Goal: Task Accomplishment & Management: Manage account settings

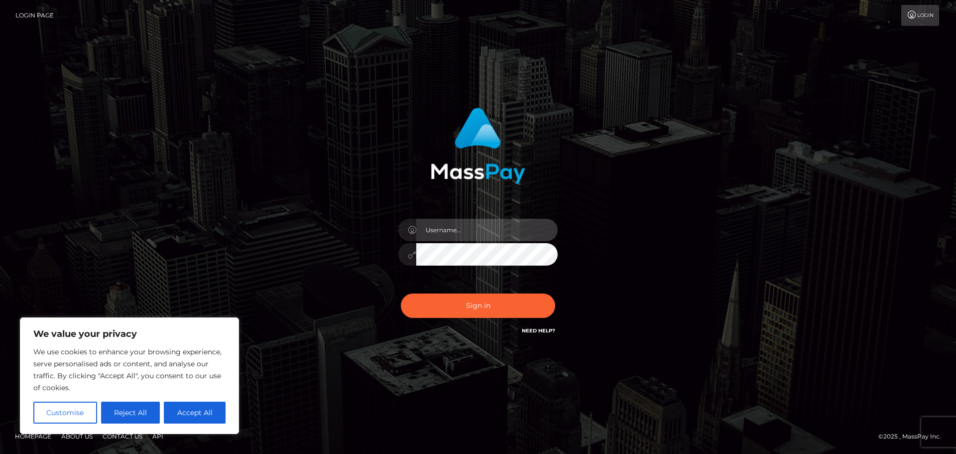
click at [467, 231] on input "text" at bounding box center [486, 230] width 141 height 22
paste input "hello.feetfinder // nQc2djAfXrx!ySF"
click at [494, 233] on input "hello.feetfinder // nQc2djAfXrx!ySF" at bounding box center [486, 230] width 141 height 22
click at [494, 232] on input "hello.feetfinder // nQc2djAfXrx!ySF" at bounding box center [486, 230] width 141 height 22
click at [506, 232] on input "hello.feetfinder // nQc2djAfXrx!ySF" at bounding box center [486, 230] width 141 height 22
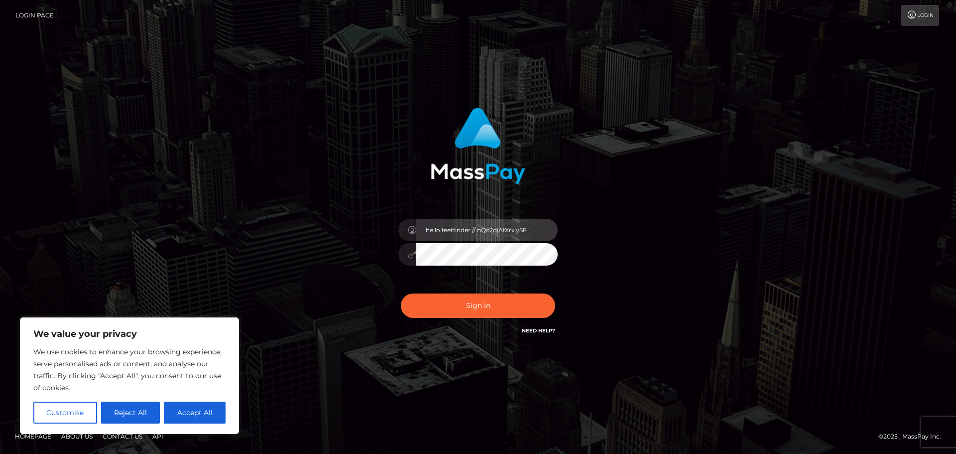
click at [506, 232] on input "hello.feetfinder // nQc2djAfXrx!ySF" at bounding box center [486, 230] width 141 height 22
click at [486, 224] on input "hello.feetfinder // nQc2djAfXrx!ySF" at bounding box center [486, 230] width 141 height 22
click at [479, 229] on input "hello.feetfinder // nQc2djAfXrx!ySF" at bounding box center [486, 230] width 141 height 22
drag, startPoint x: 479, startPoint y: 231, endPoint x: 550, endPoint y: 239, distance: 72.1
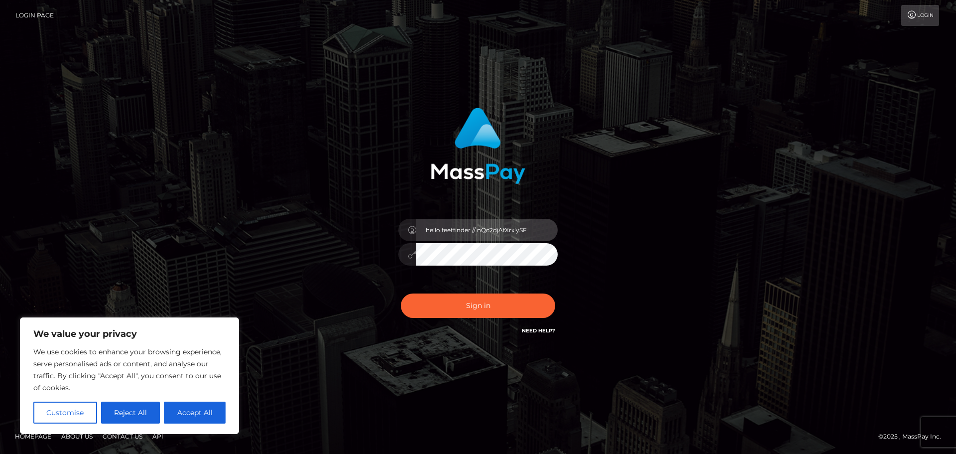
click at [550, 239] on input "hello.feetfinder // nQc2djAfXrx!ySF" at bounding box center [486, 230] width 141 height 22
click at [490, 234] on input "hello.feetfinder //" at bounding box center [486, 230] width 141 height 22
type input "hello.feetfinder"
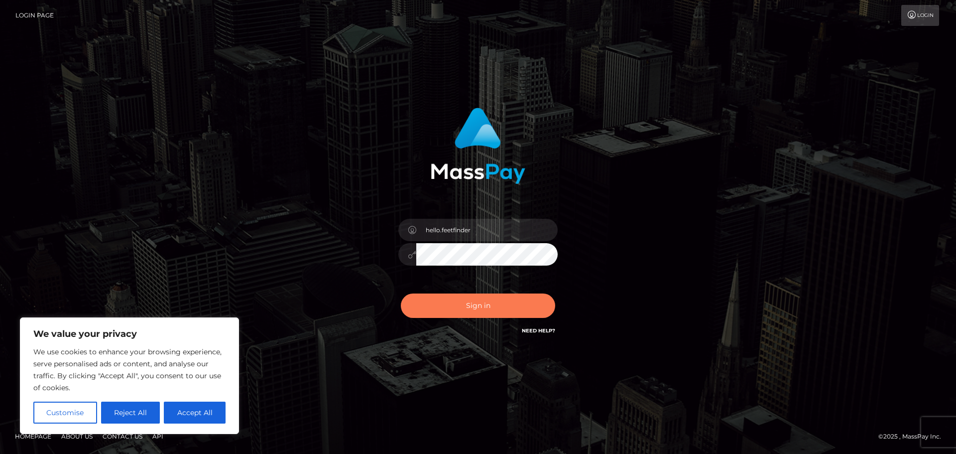
click at [460, 312] on button "Sign in" at bounding box center [478, 305] width 154 height 24
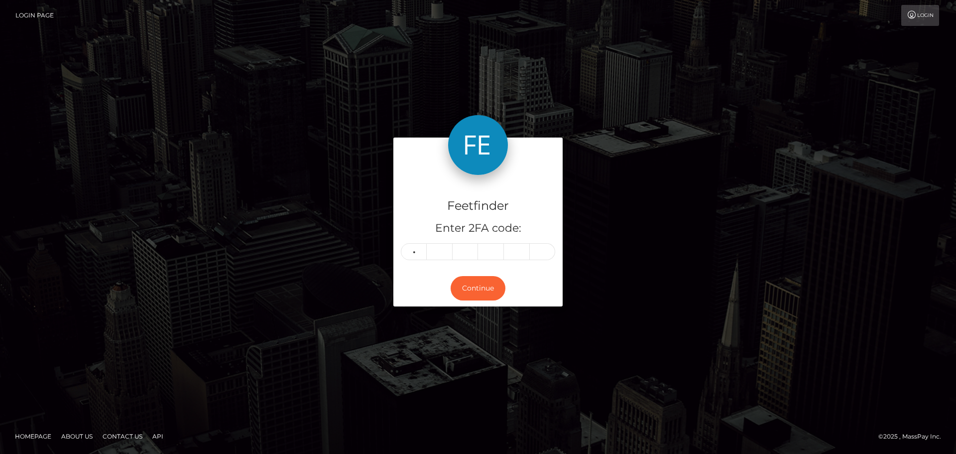
type input "9"
type input "7"
type input "0"
type input "7"
type input "0"
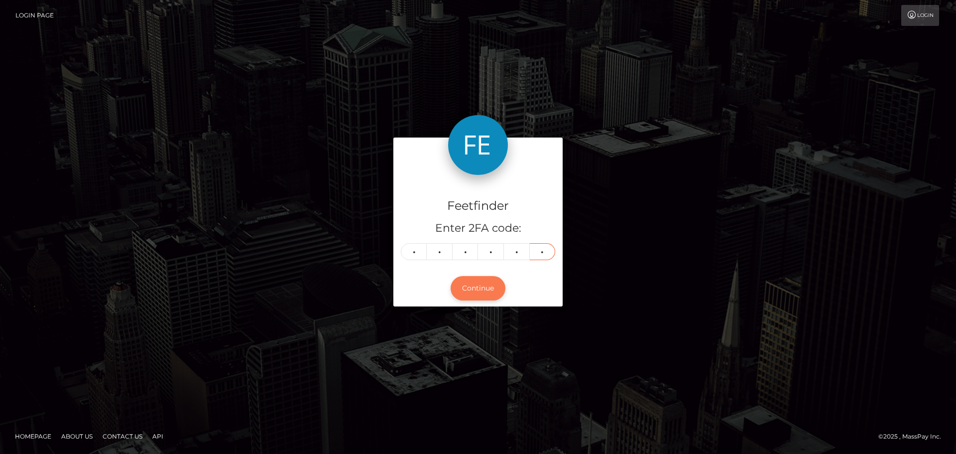
type input "2"
click at [485, 279] on button "Continue" at bounding box center [478, 288] width 55 height 24
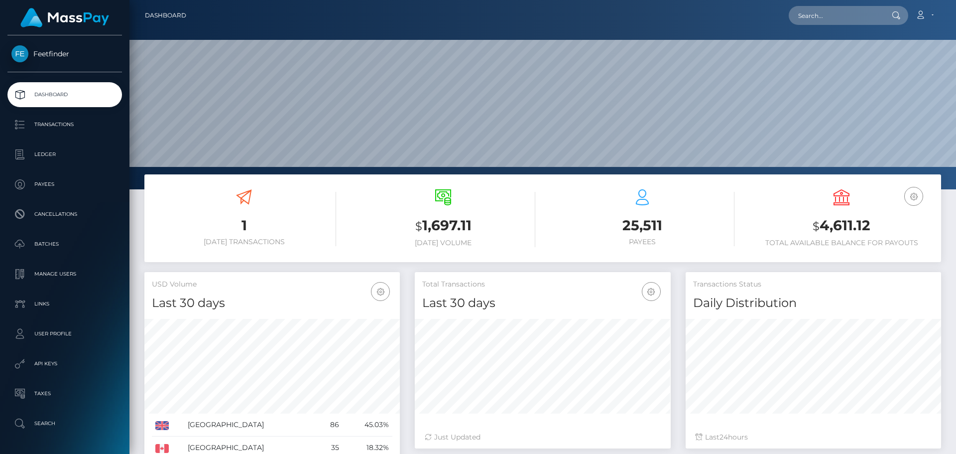
scroll to position [177, 256]
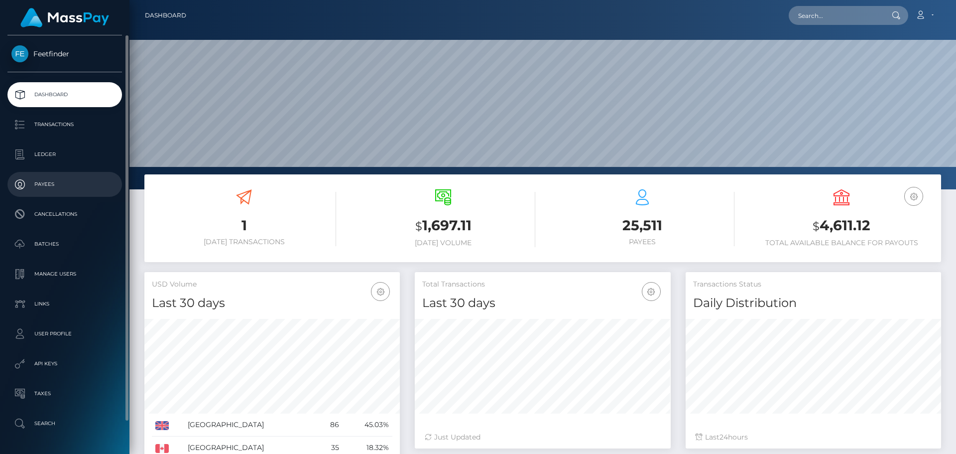
click at [51, 182] on p "Payees" at bounding box center [64, 184] width 107 height 15
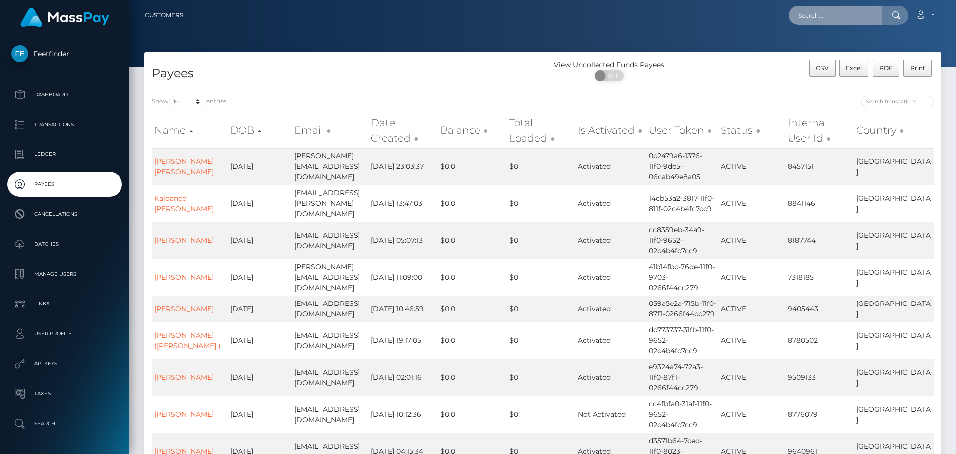
click at [832, 15] on input "text" at bounding box center [836, 15] width 94 height 19
click at [892, 101] on input "search" at bounding box center [898, 101] width 72 height 11
paste input "95e8620d-8615-11f0-8023-0266f44cc279"
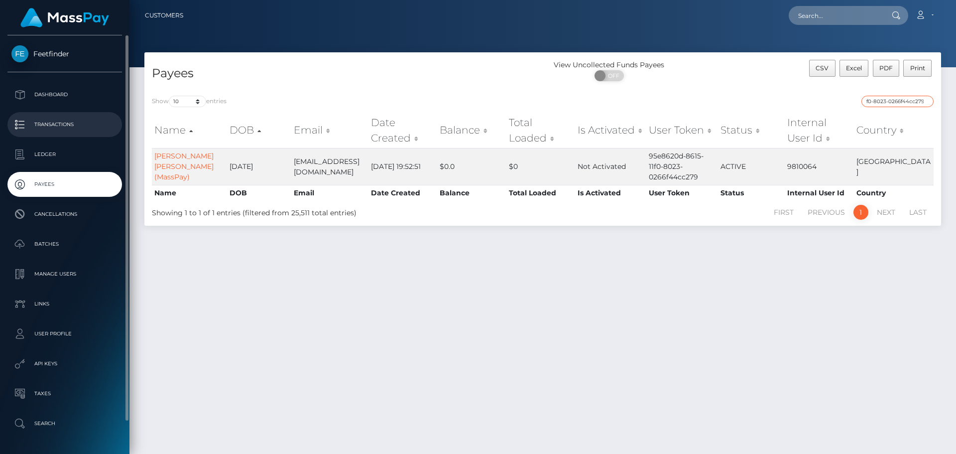
type input "95e8620d-8615-11f0-8023-0266f44cc279"
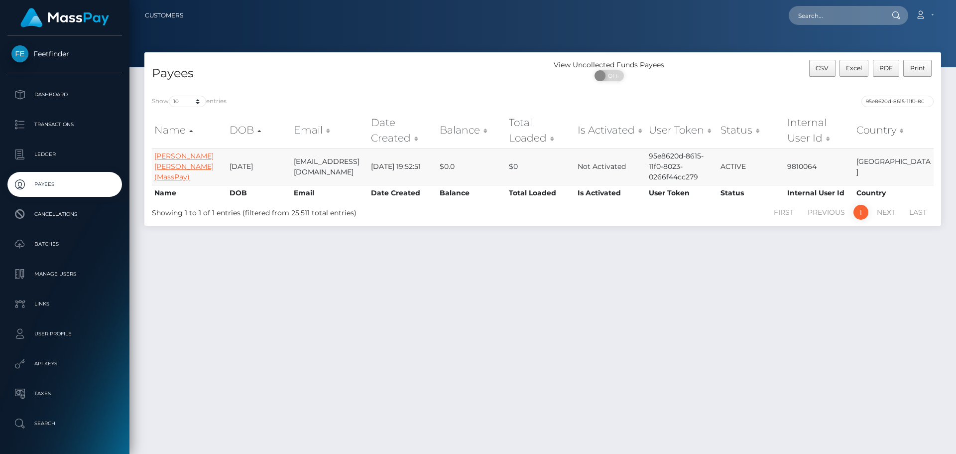
click at [177, 158] on link "Lorena Andrea Caro Caro (MassPay)" at bounding box center [183, 166] width 59 height 30
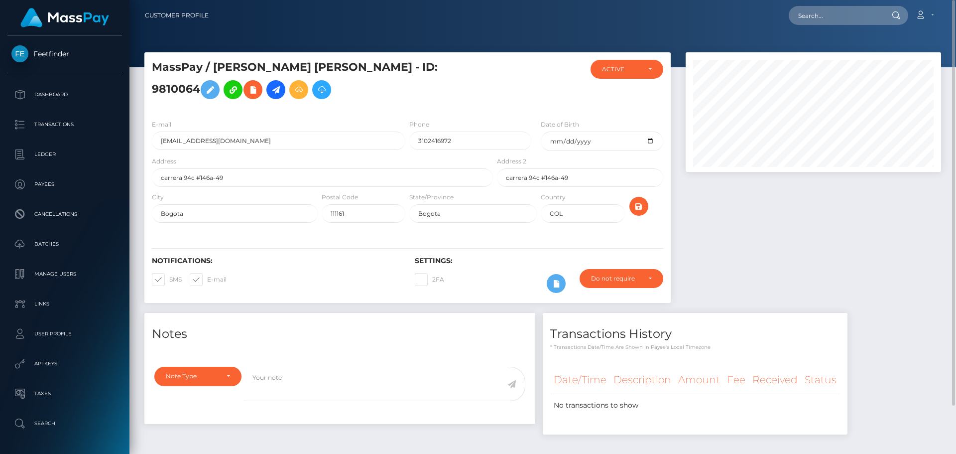
scroll to position [54, 0]
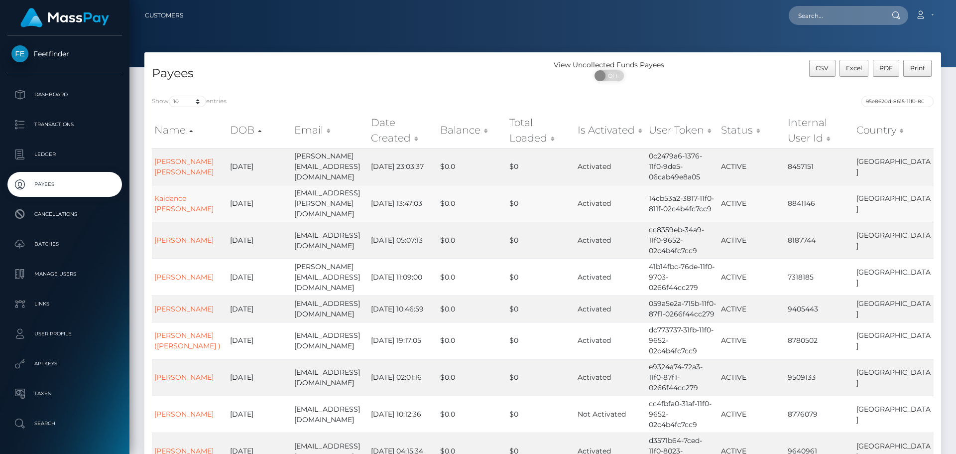
scroll to position [83, 0]
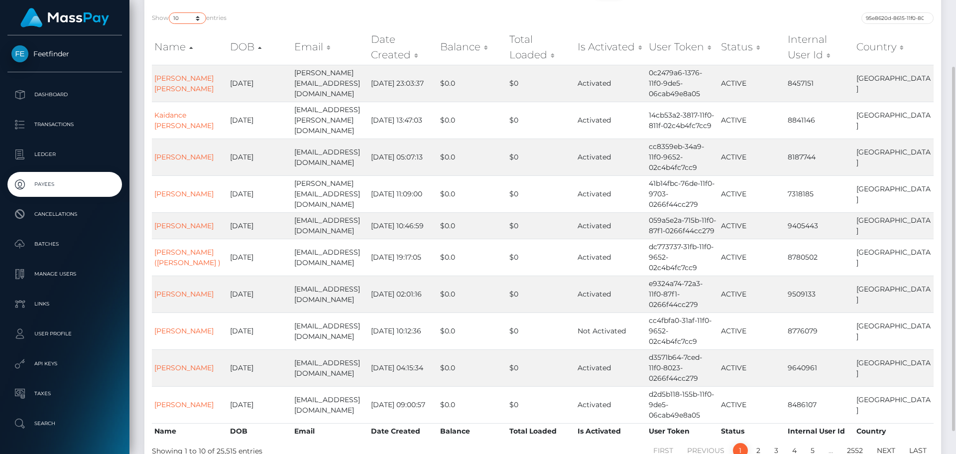
click at [189, 15] on select "10 25 50 100 250" at bounding box center [187, 17] width 37 height 11
select select "250"
click at [170, 12] on select "10 25 50 100 250" at bounding box center [187, 17] width 37 height 11
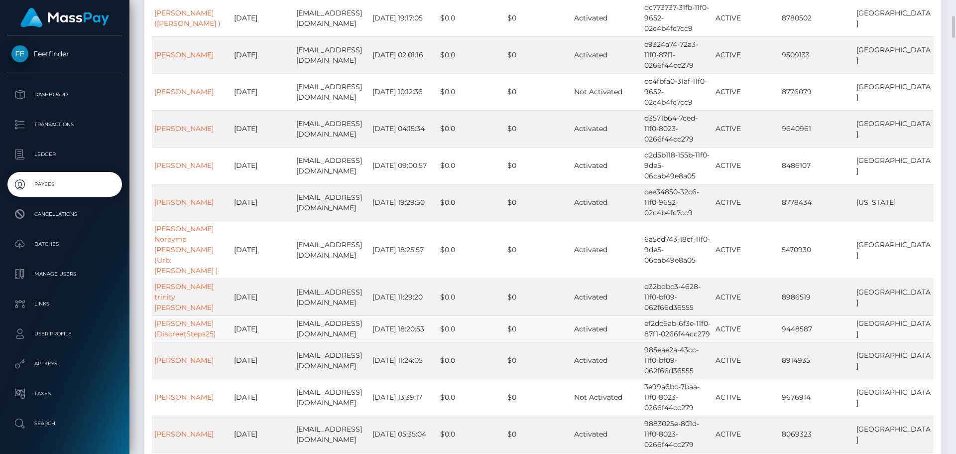
scroll to position [416, 0]
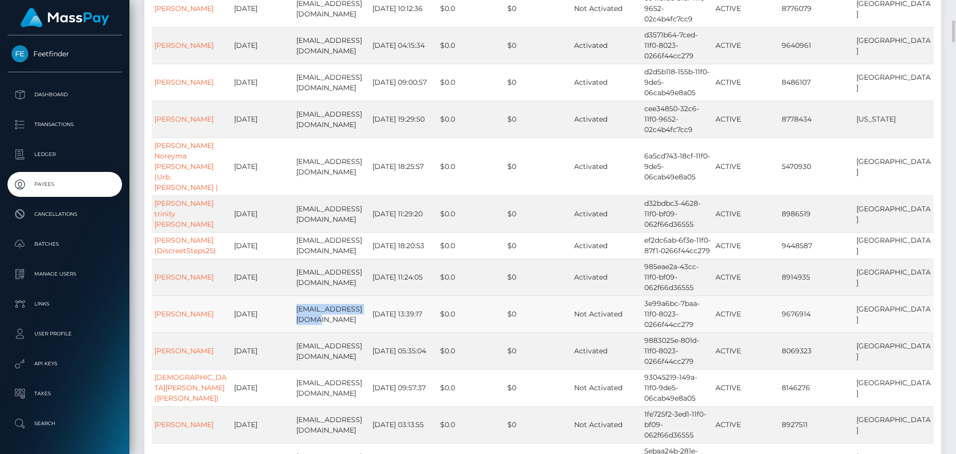
drag, startPoint x: 316, startPoint y: 277, endPoint x: 296, endPoint y: 265, distance: 23.7
click at [296, 295] on td "footsygees@gmail.com" at bounding box center [332, 313] width 77 height 37
copy td "footsygees@gmail.com"
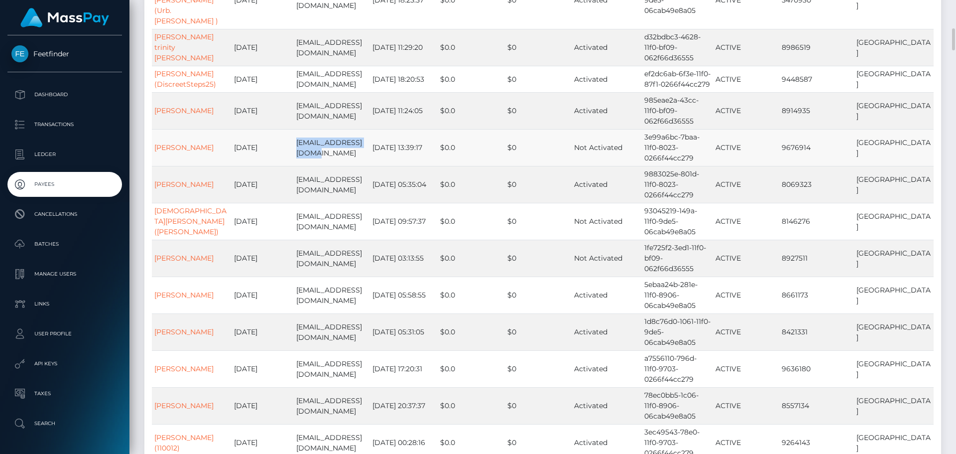
click at [345, 129] on td "footsygees@gmail.com" at bounding box center [332, 147] width 77 height 37
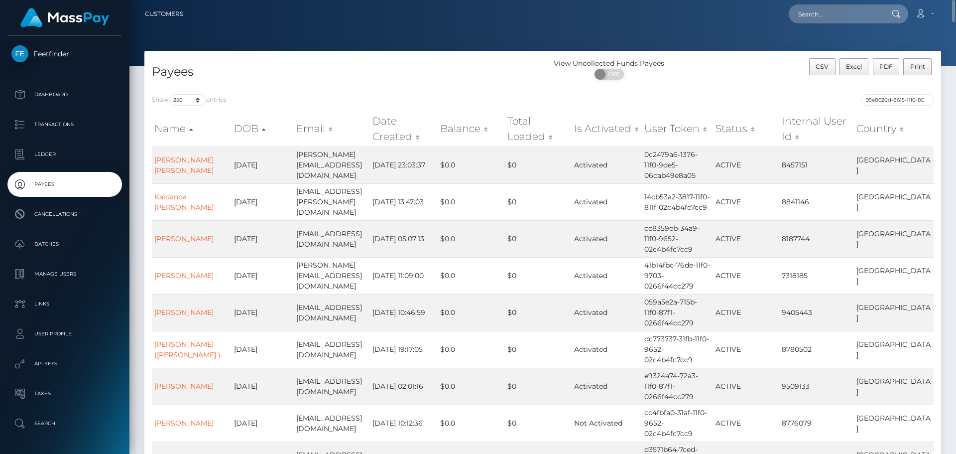
scroll to position [0, 0]
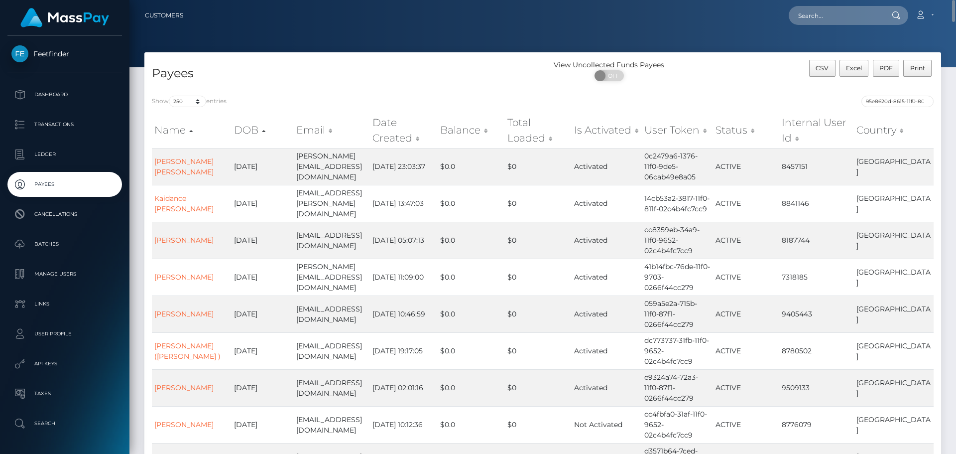
click at [746, 128] on th "Status" at bounding box center [746, 130] width 66 height 35
click at [760, 132] on th "Status" at bounding box center [746, 130] width 66 height 35
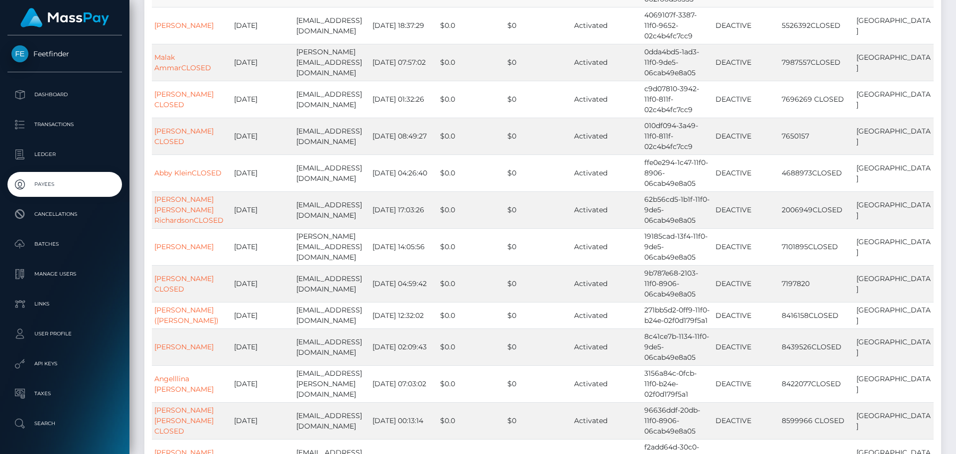
scroll to position [1830, 0]
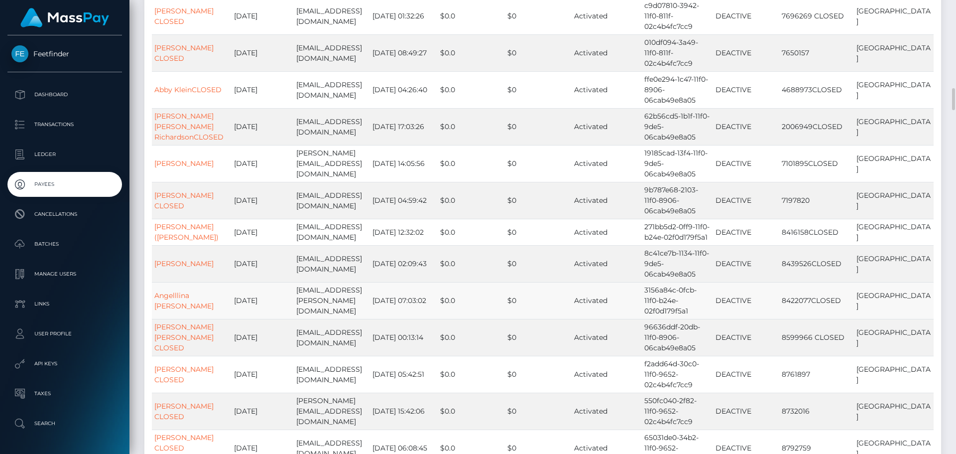
drag, startPoint x: 323, startPoint y: 254, endPoint x: 285, endPoint y: 244, distance: 39.3
click at [285, 282] on tr "Angelllina Amber KleinertCLOSED 2003-11-25 angel.kleinert@gmail.com 2025-04-02 …" at bounding box center [543, 300] width 782 height 37
copy tr "angel.kleinert@gmail.com"
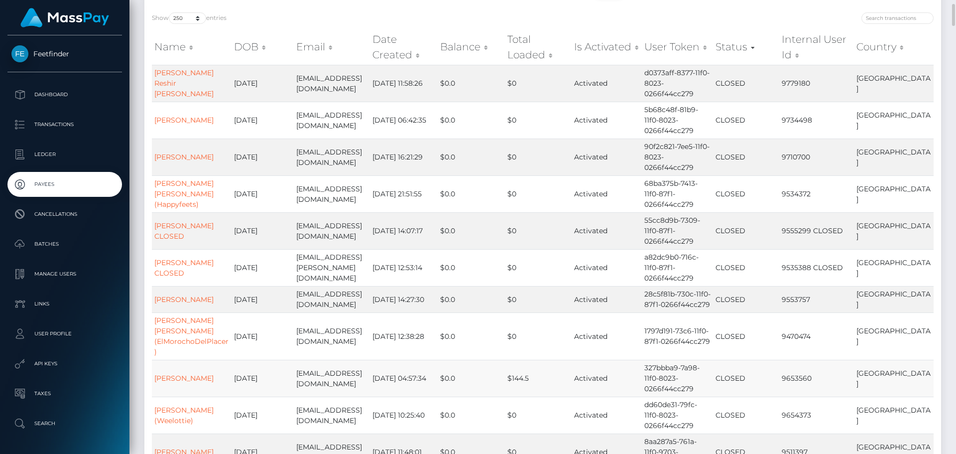
scroll to position [0, 0]
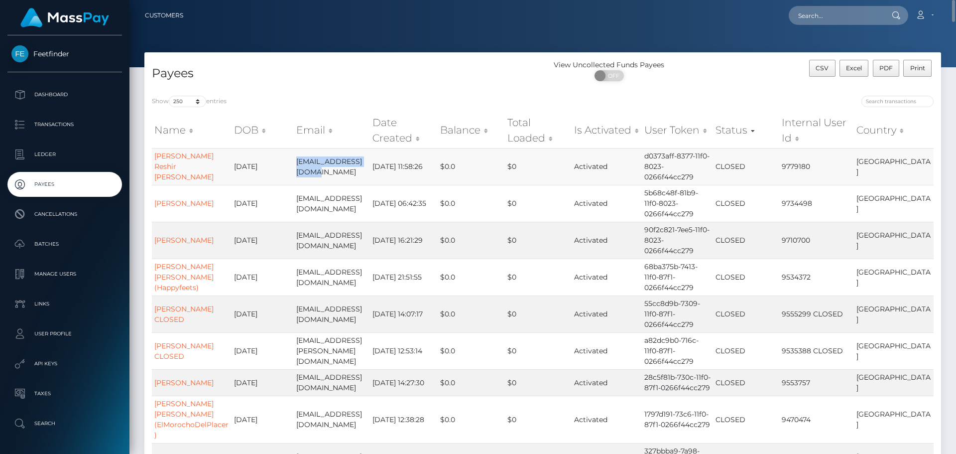
drag, startPoint x: 328, startPoint y: 173, endPoint x: 295, endPoint y: 163, distance: 34.8
click at [295, 163] on td "tamiah.t@hotmail.com" at bounding box center [332, 166] width 77 height 37
copy td "tamiah.t@hotmail.com"
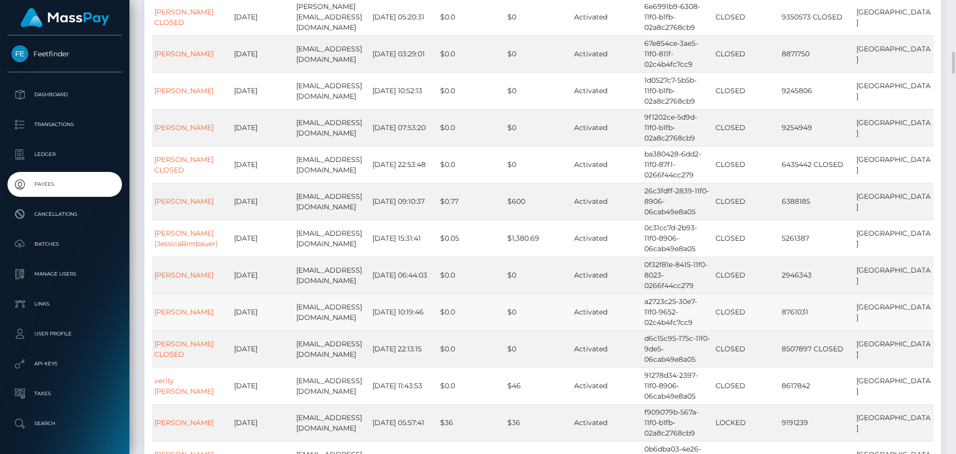
scroll to position [1331, 0]
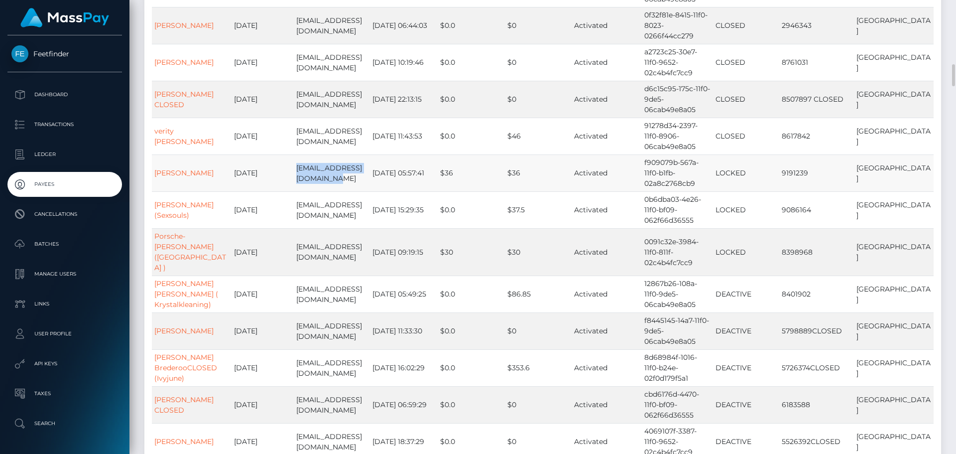
drag, startPoint x: 331, startPoint y: 135, endPoint x: 295, endPoint y: 127, distance: 37.1
click at [295, 154] on td "annabel.malam3@icloud.com" at bounding box center [332, 172] width 77 height 37
copy td "annabel.malam3@icloud.com"
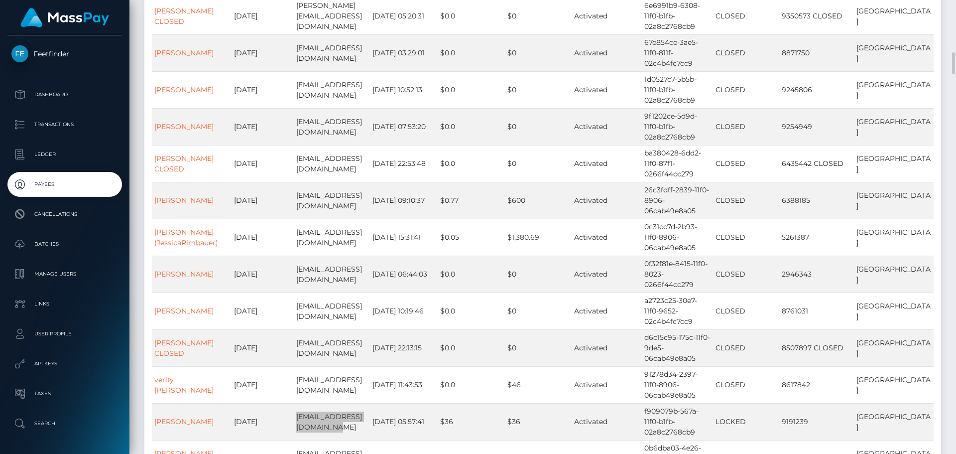
scroll to position [1248, 0]
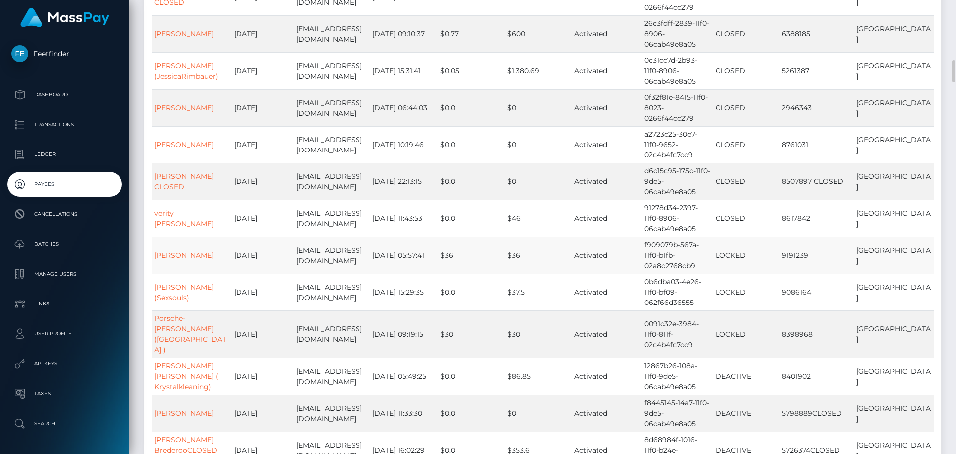
click at [841, 237] on td "9191239" at bounding box center [816, 255] width 75 height 37
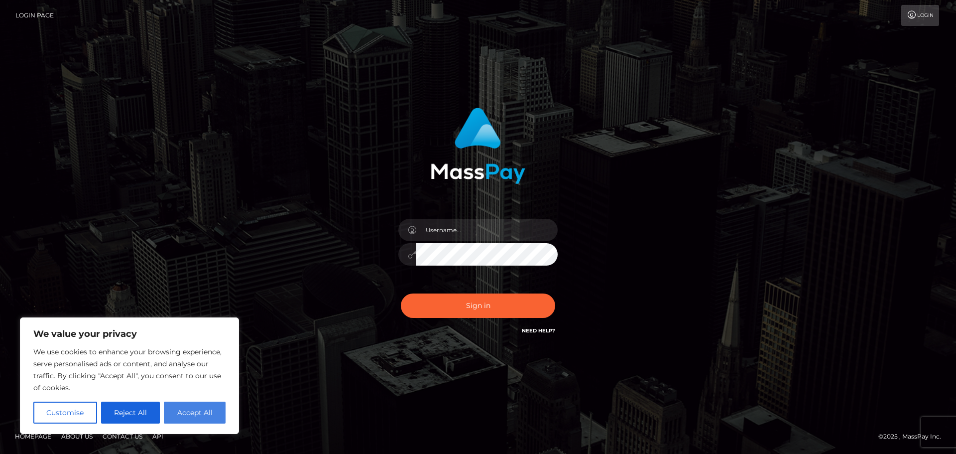
click at [208, 416] on button "Accept All" at bounding box center [195, 412] width 62 height 22
checkbox input "true"
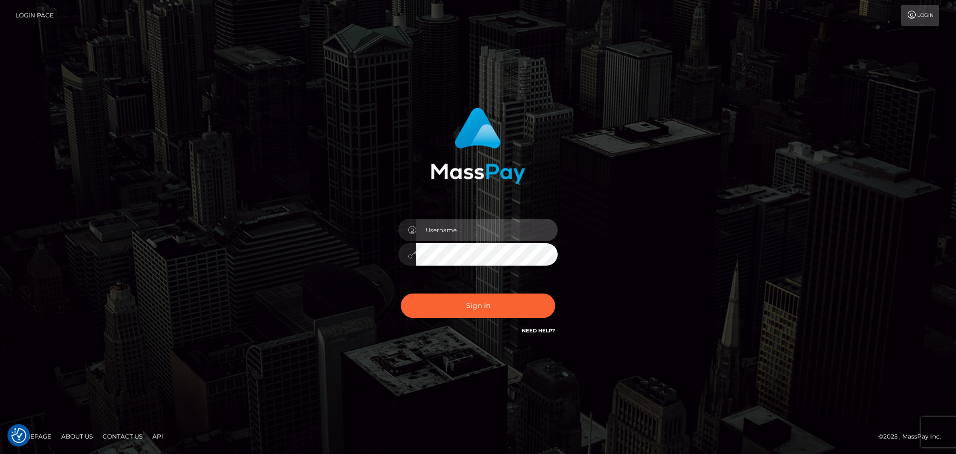
click at [474, 231] on input "text" at bounding box center [486, 230] width 141 height 22
type input "hello.feetfinder"
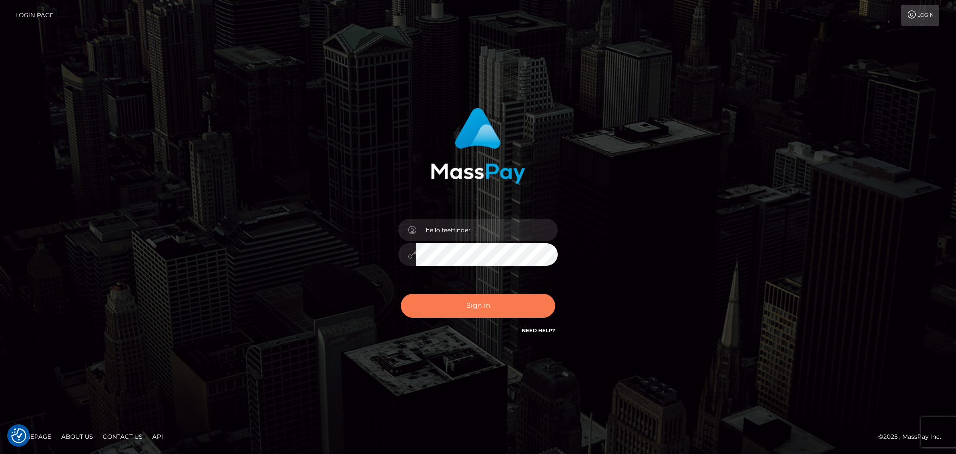
click at [461, 309] on button "Sign in" at bounding box center [478, 305] width 154 height 24
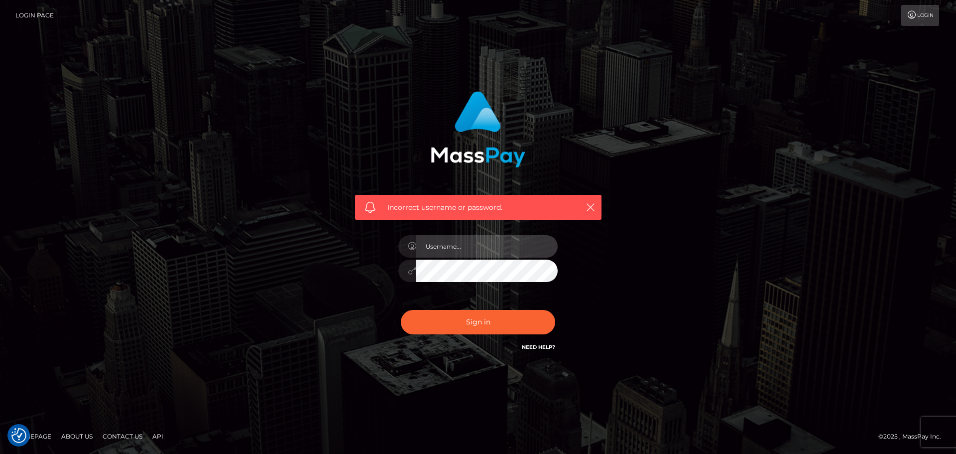
click at [458, 250] on input "text" at bounding box center [486, 246] width 141 height 22
type input "hello.feetfinder"
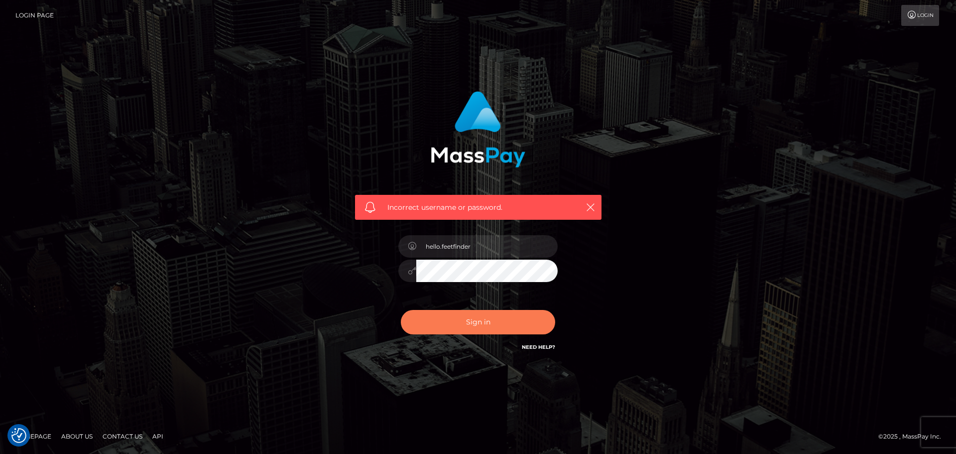
click at [468, 323] on button "Sign in" at bounding box center [478, 322] width 154 height 24
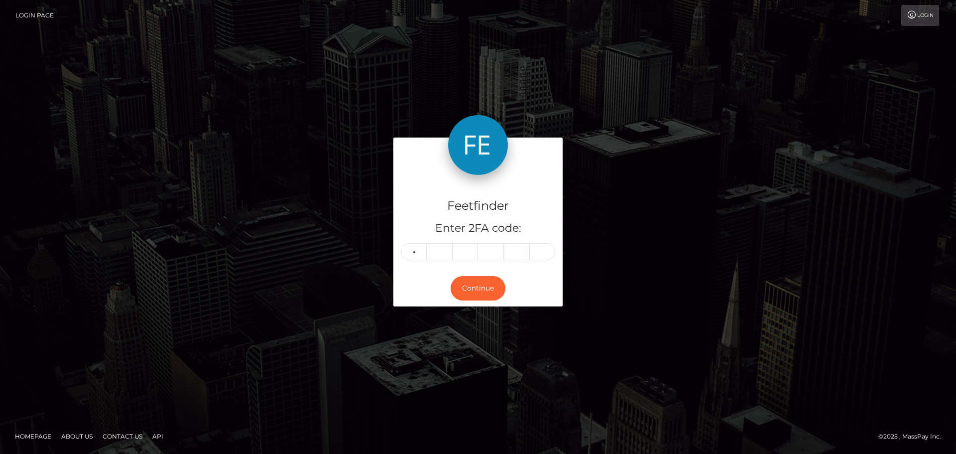
type input "0"
type input "5"
type input "4"
type input "3"
type input "6"
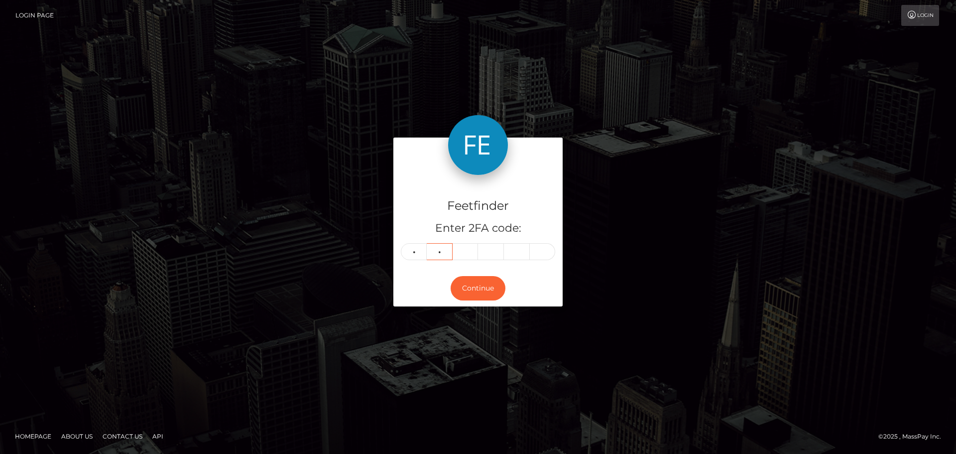
type input "3"
type input "6"
type input "1"
type input "3"
type input "0"
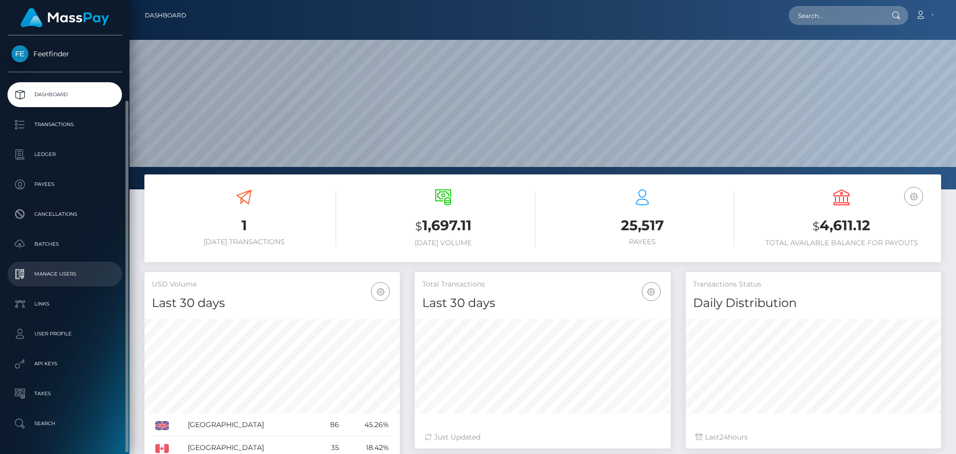
scroll to position [34, 0]
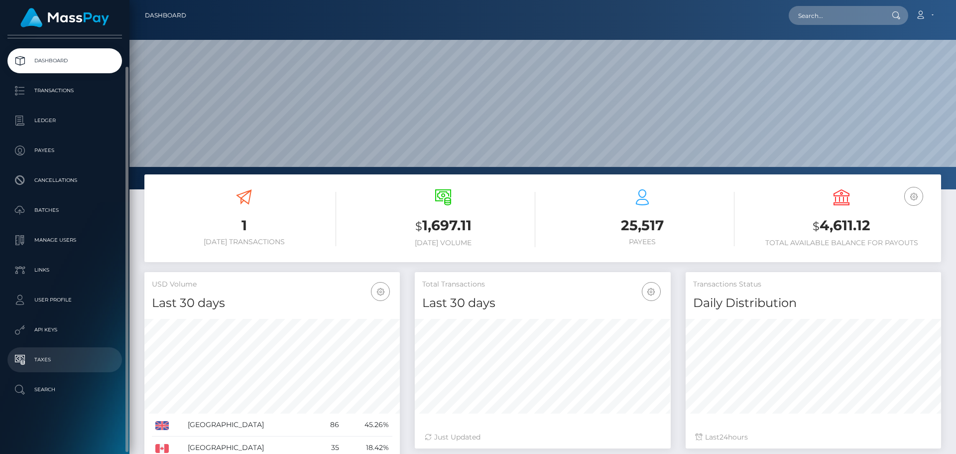
click at [70, 360] on p "Taxes" at bounding box center [64, 359] width 107 height 15
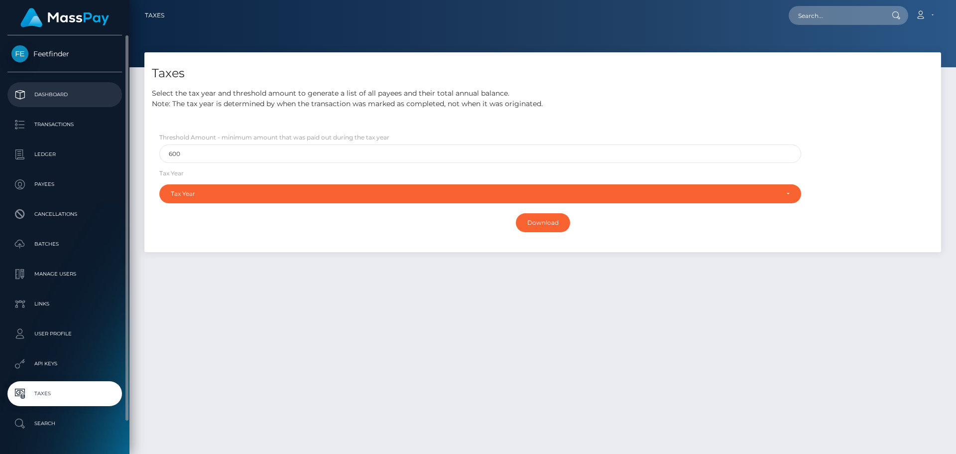
click at [64, 88] on p "Dashboard" at bounding box center [64, 94] width 107 height 15
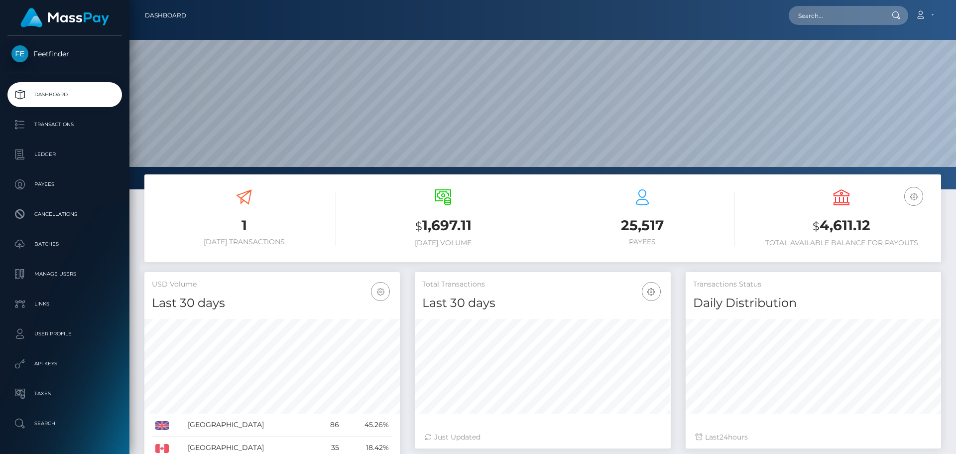
scroll to position [177, 256]
click at [69, 53] on span "Feetfinder" at bounding box center [64, 53] width 115 height 9
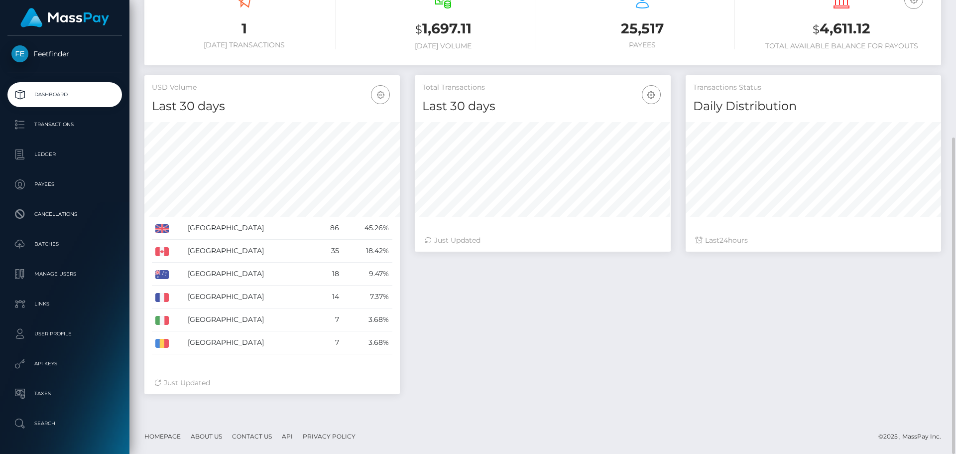
click at [206, 440] on link "About Us" at bounding box center [206, 435] width 39 height 15
